Goal: Subscribe to service/newsletter

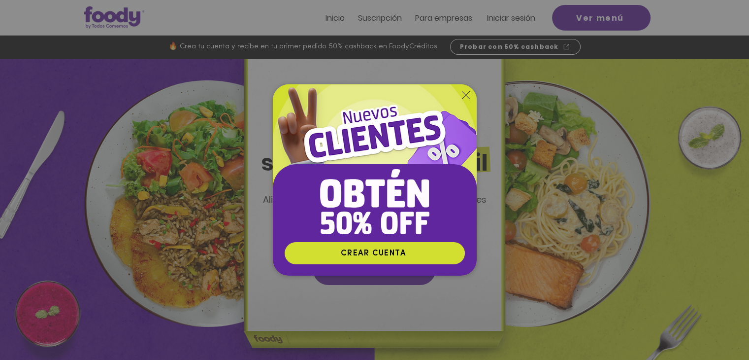
click at [465, 91] on icon "Volver al sitio" at bounding box center [466, 95] width 8 height 8
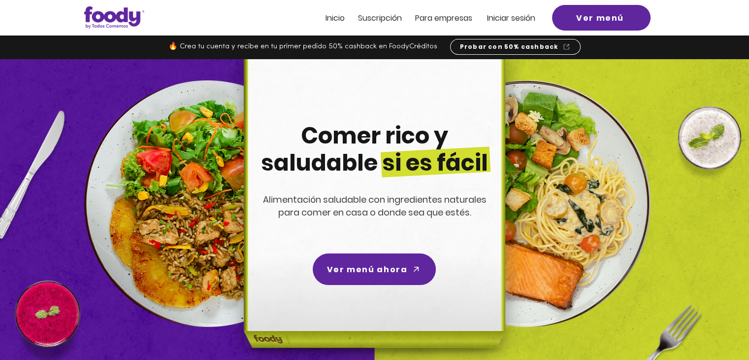
click at [373, 20] on span "Suscripción" at bounding box center [380, 17] width 44 height 11
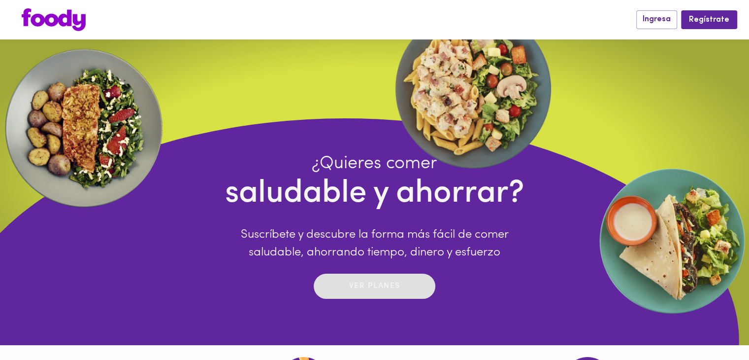
click at [408, 287] on span "Ver planes" at bounding box center [375, 285] width 102 height 15
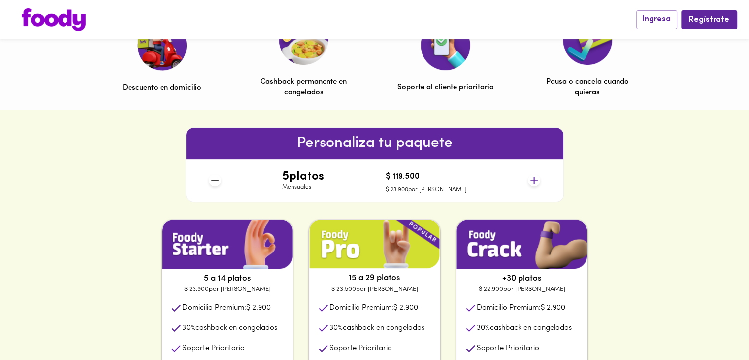
scroll to position [345, 0]
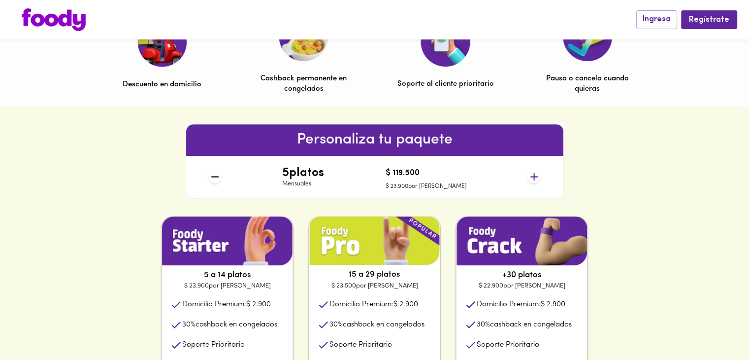
click at [537, 178] on icon at bounding box center [534, 176] width 12 height 12
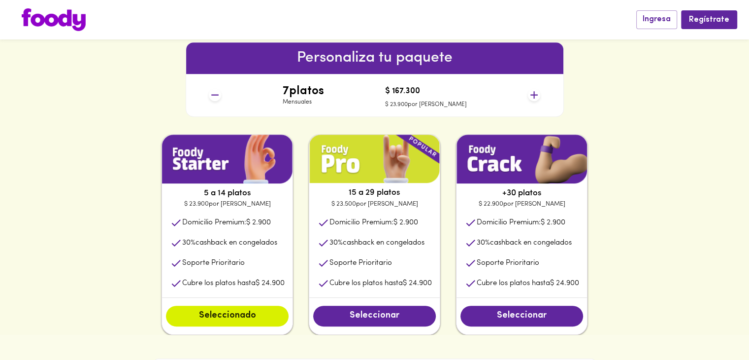
scroll to position [443, 0]
